Goal: Transaction & Acquisition: Purchase product/service

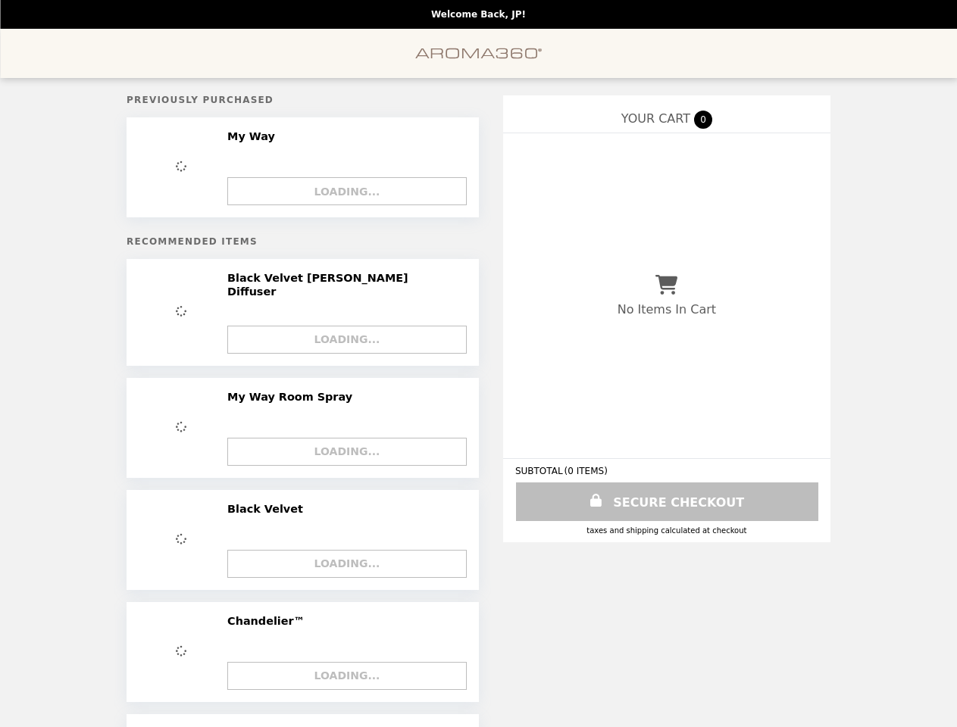
select select "**********"
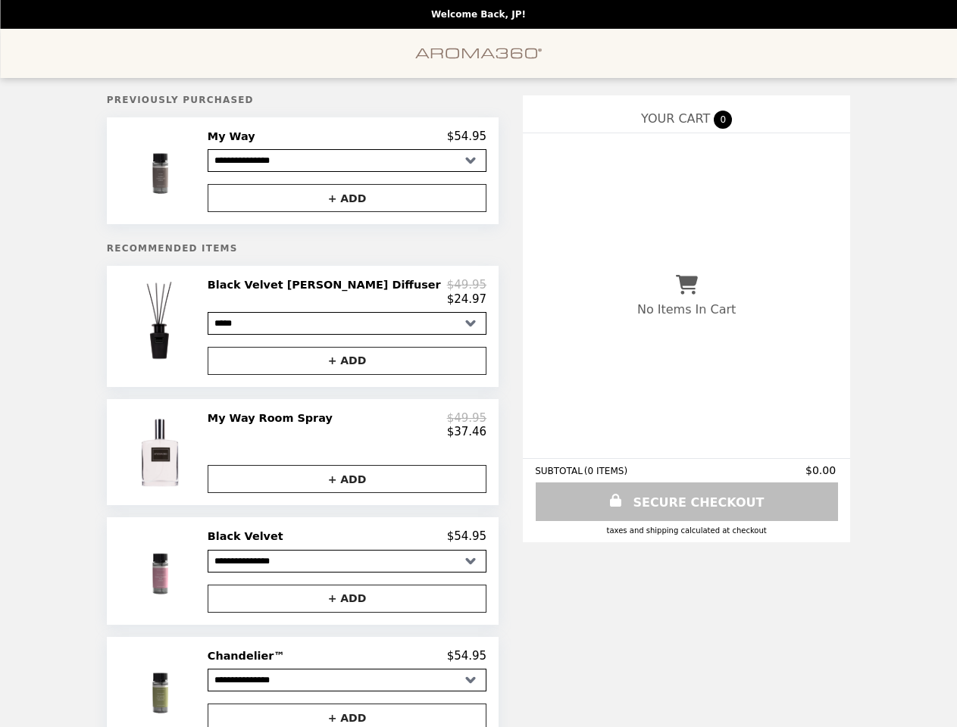
click at [204, 173] on img at bounding box center [161, 171] width 86 height 83
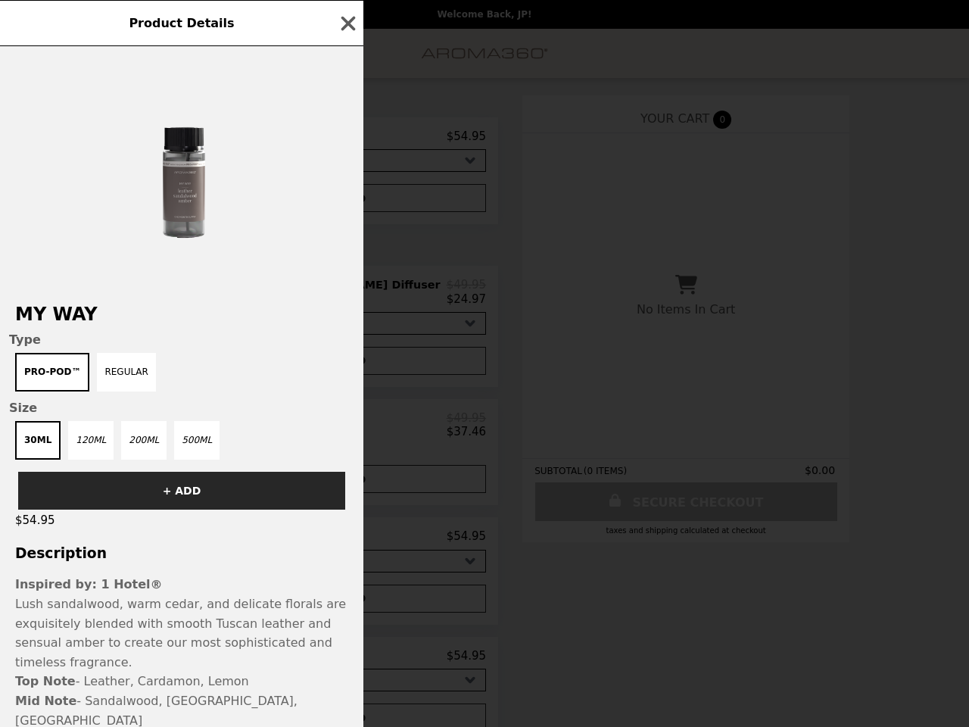
click at [347, 139] on div "Product Details My Way Type Pro-Pod™ Regular Size 30mL 120mL 200mL 500mL + ADD …" at bounding box center [484, 363] width 969 height 727
click at [347, 201] on div at bounding box center [182, 167] width 364 height 242
click at [217, 332] on div "Product Details My Way Type Pro-Pod™ Regular Size 30mL 120mL 200mL 500mL + ADD …" at bounding box center [484, 363] width 969 height 727
click at [347, 298] on div "$24.97" at bounding box center [347, 299] width 279 height 14
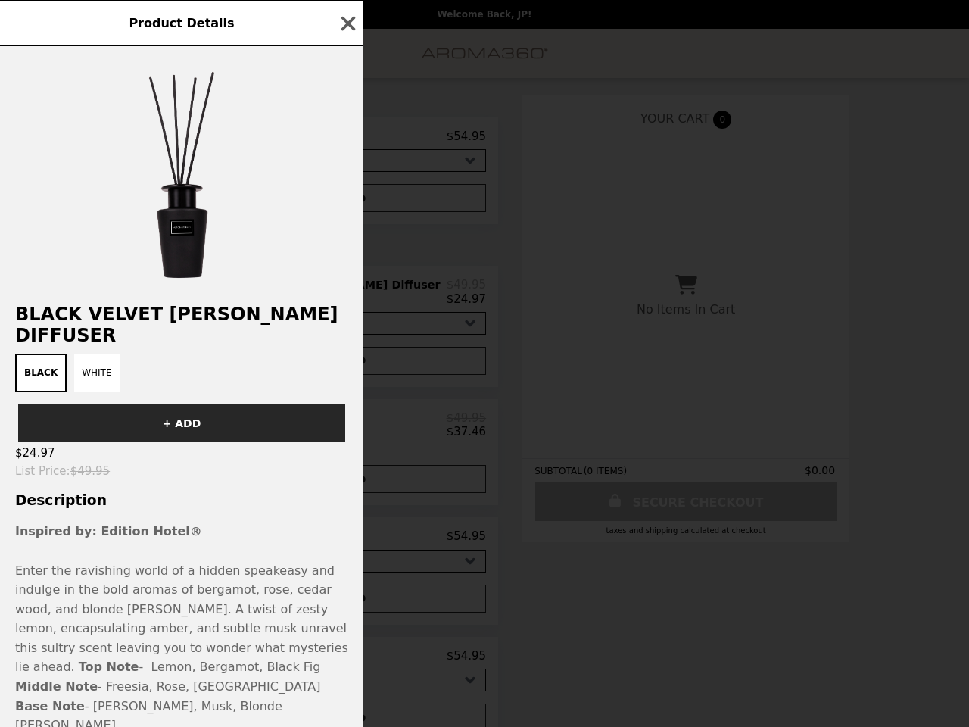
click at [347, 367] on div "Product Details Black Velvet [PERSON_NAME] Diffuser Black White + ADD $24.97 Li…" at bounding box center [484, 363] width 969 height 727
click at [217, 461] on div "Black Velvet [PERSON_NAME] Diffuser Black White + ADD $24.97 List Price : $49.9…" at bounding box center [182, 386] width 364 height 681
click at [347, 433] on div "Product Details Black Velvet [PERSON_NAME] Diffuser Black White + ADD $24.97 Li…" at bounding box center [484, 363] width 969 height 727
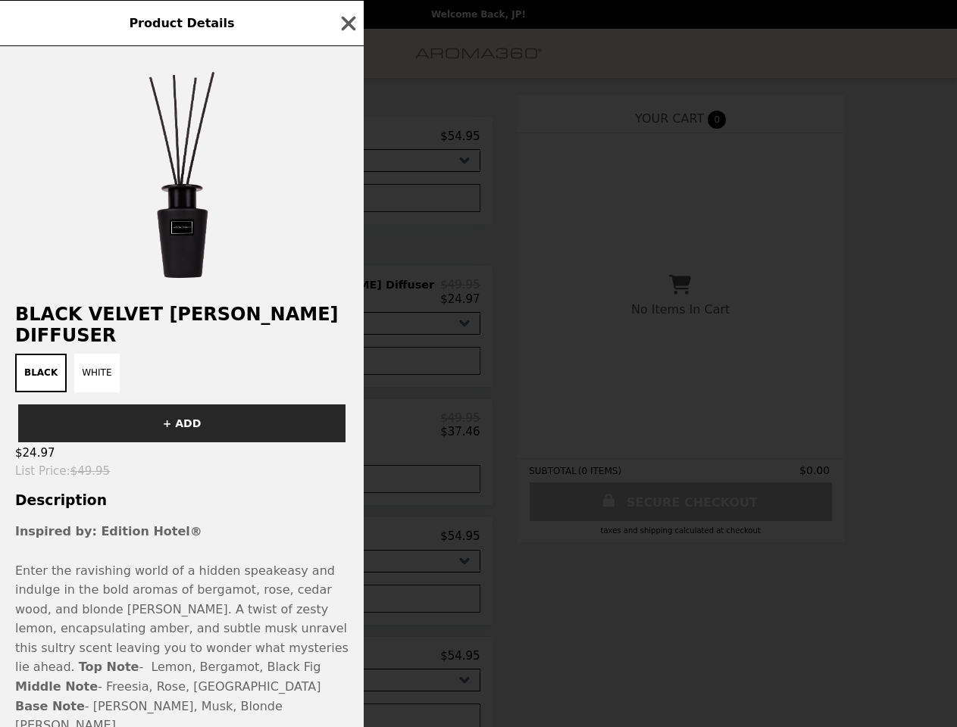
click at [347, 490] on button "+ ADD" at bounding box center [340, 479] width 279 height 28
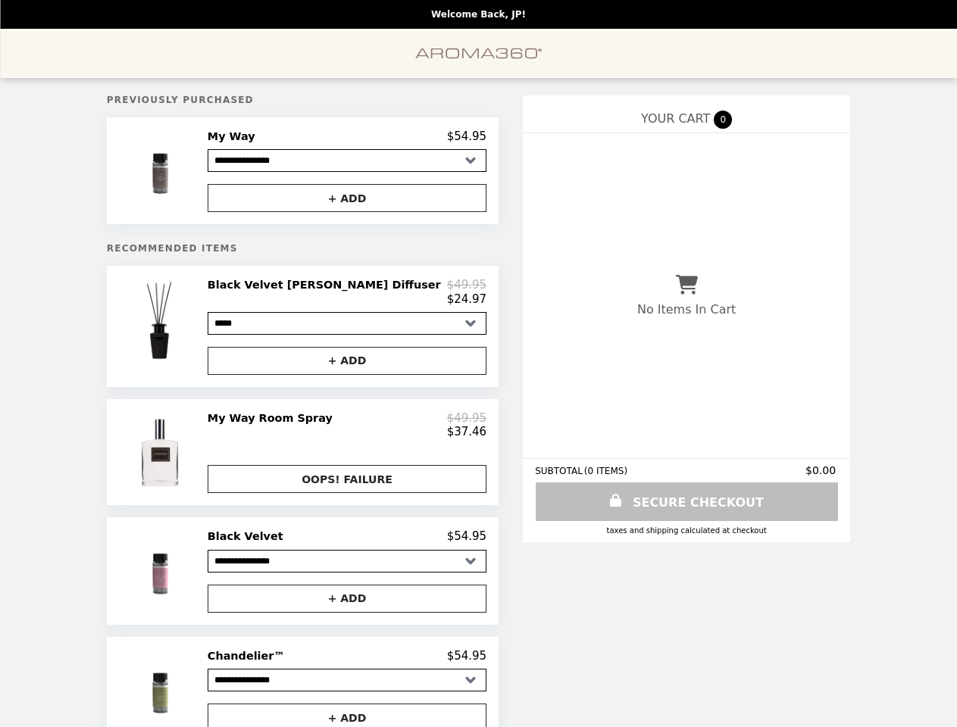
click at [204, 582] on img at bounding box center [161, 570] width 86 height 83
